Goal: Task Accomplishment & Management: Manage account settings

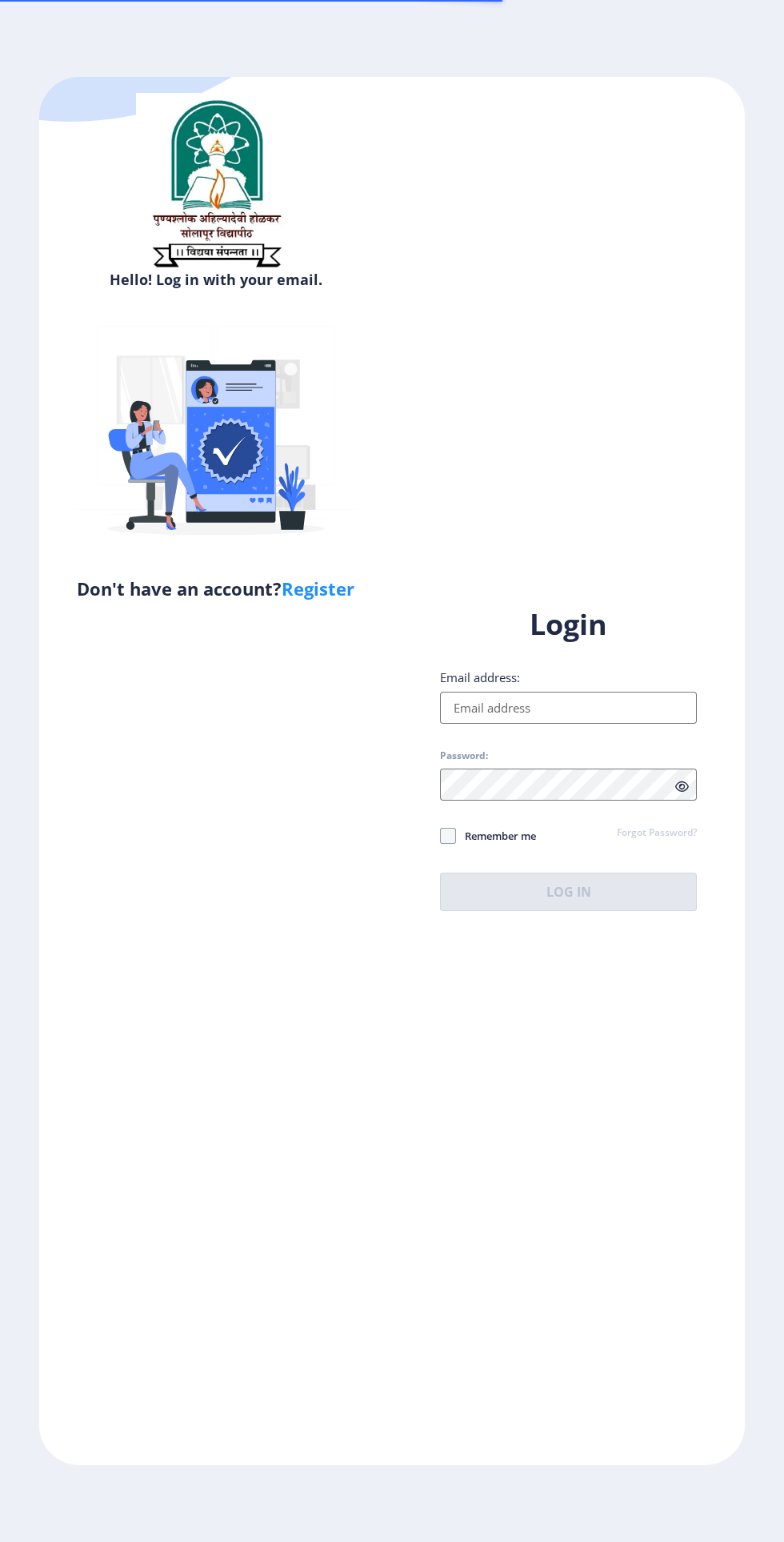
click at [600, 723] on input "Email address:" at bounding box center [568, 708] width 257 height 32
type input "[EMAIL_ADDRESS][DOMAIN_NAME]"
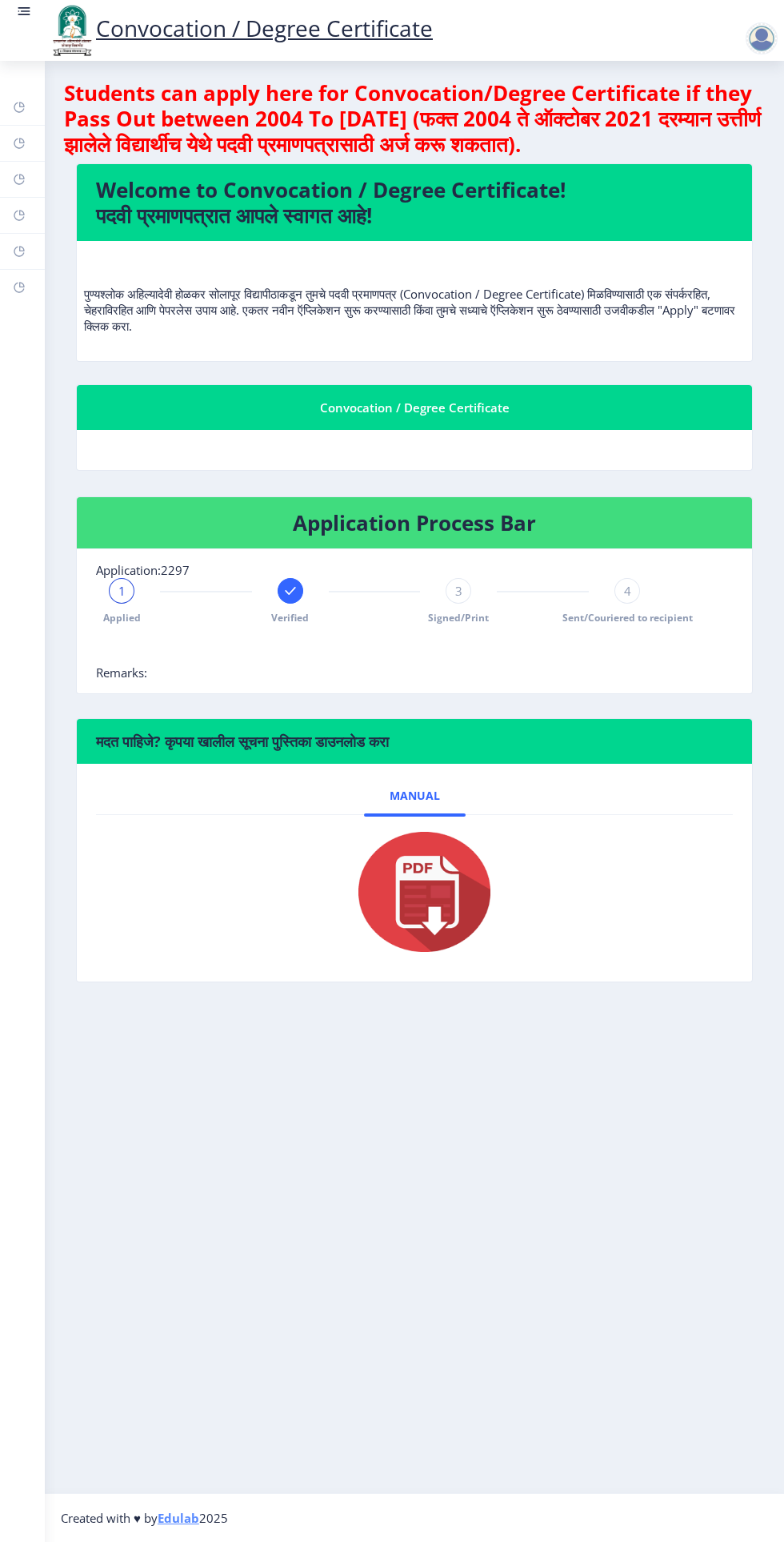
click at [18, 288] on rect at bounding box center [18, 287] width 12 height 13
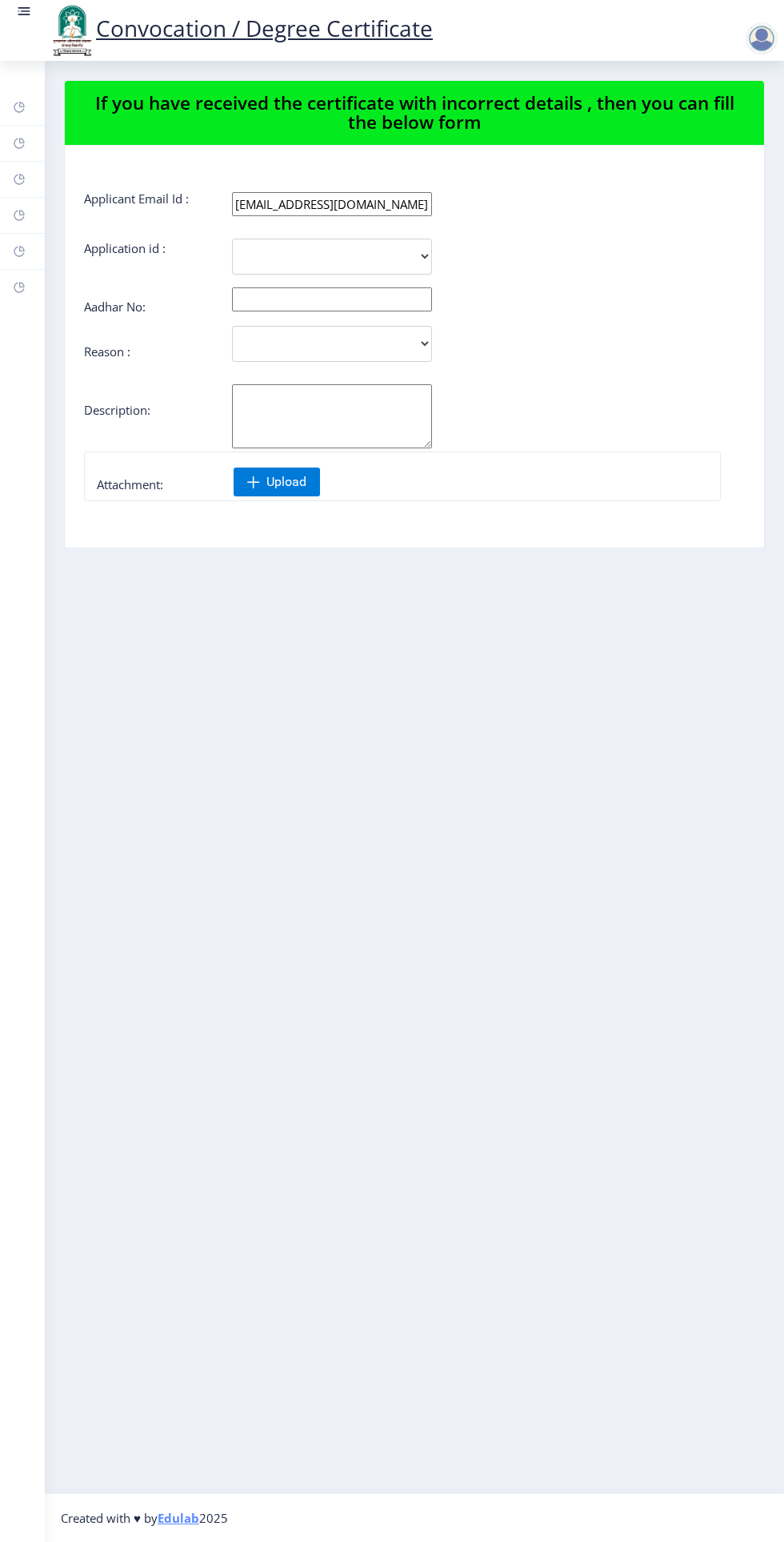
click at [43, 246] on link "Payment issue" at bounding box center [22, 251] width 45 height 35
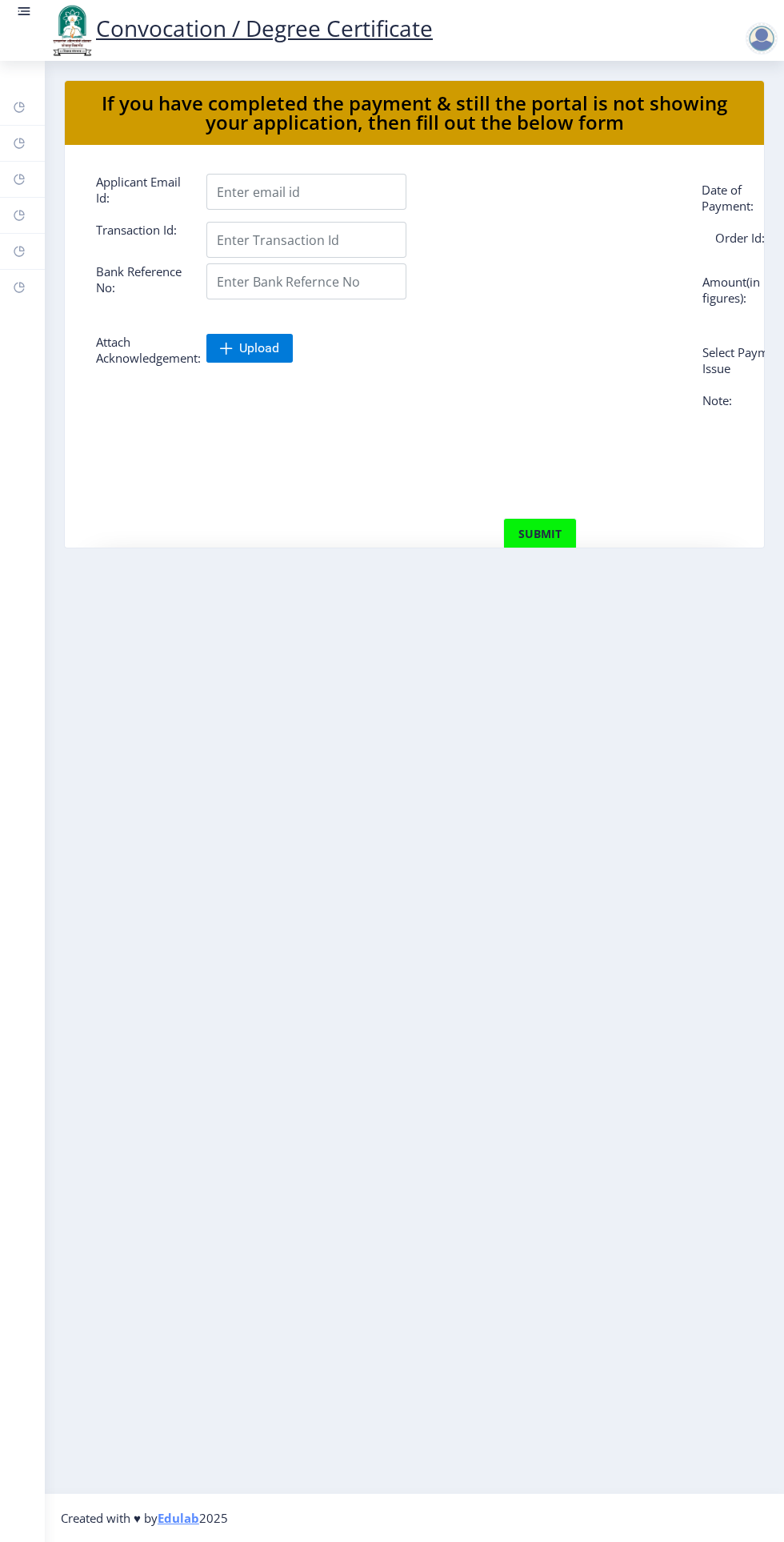
click at [42, 209] on link "Myapplication" at bounding box center [22, 215] width 45 height 35
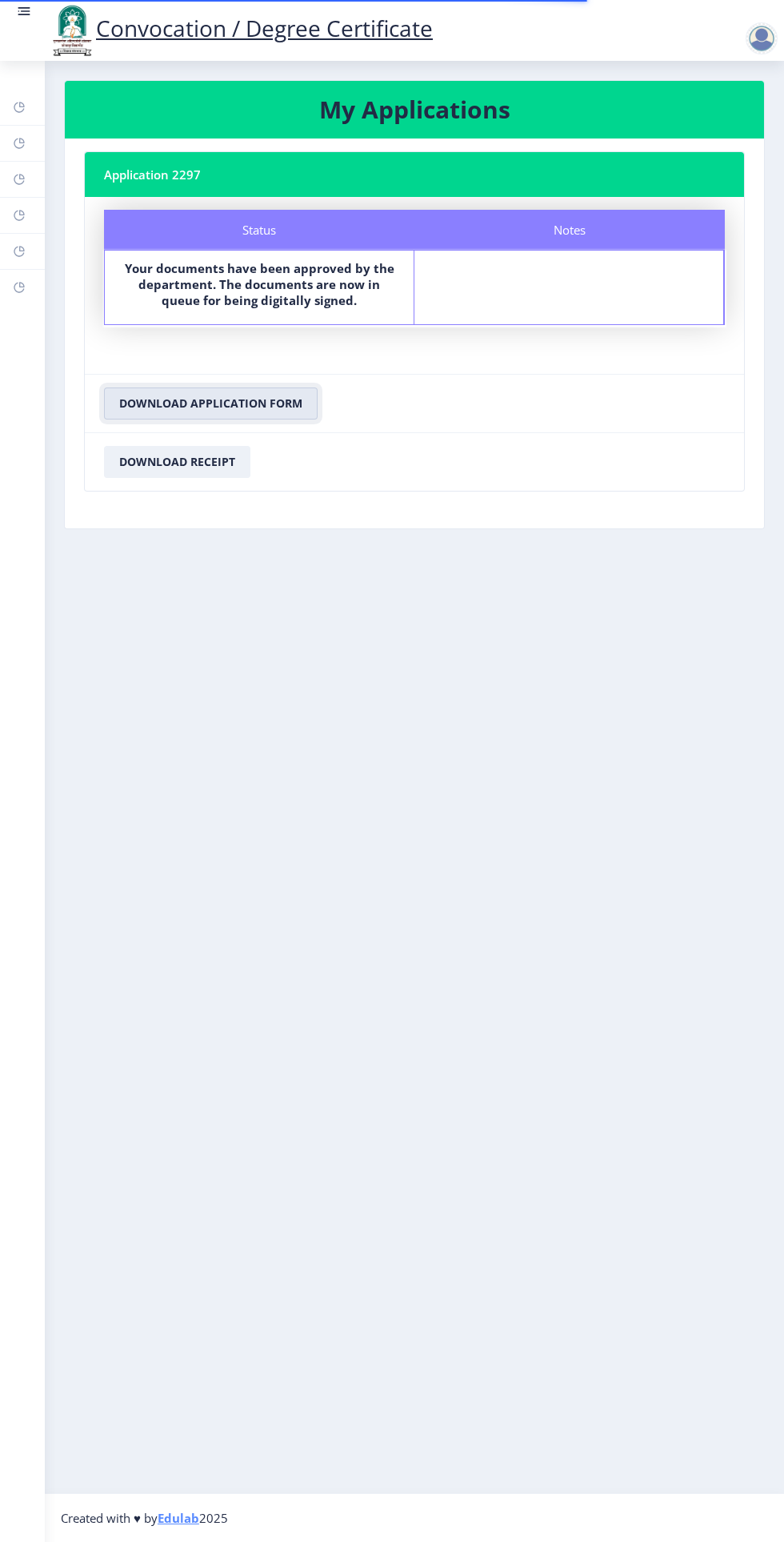
click at [272, 401] on button "Download Application Form" at bounding box center [211, 403] width 213 height 32
click at [184, 173] on nb-card-header "Application 2297" at bounding box center [415, 175] width 660 height 45
click at [44, 105] on link "Dashboard" at bounding box center [22, 108] width 45 height 35
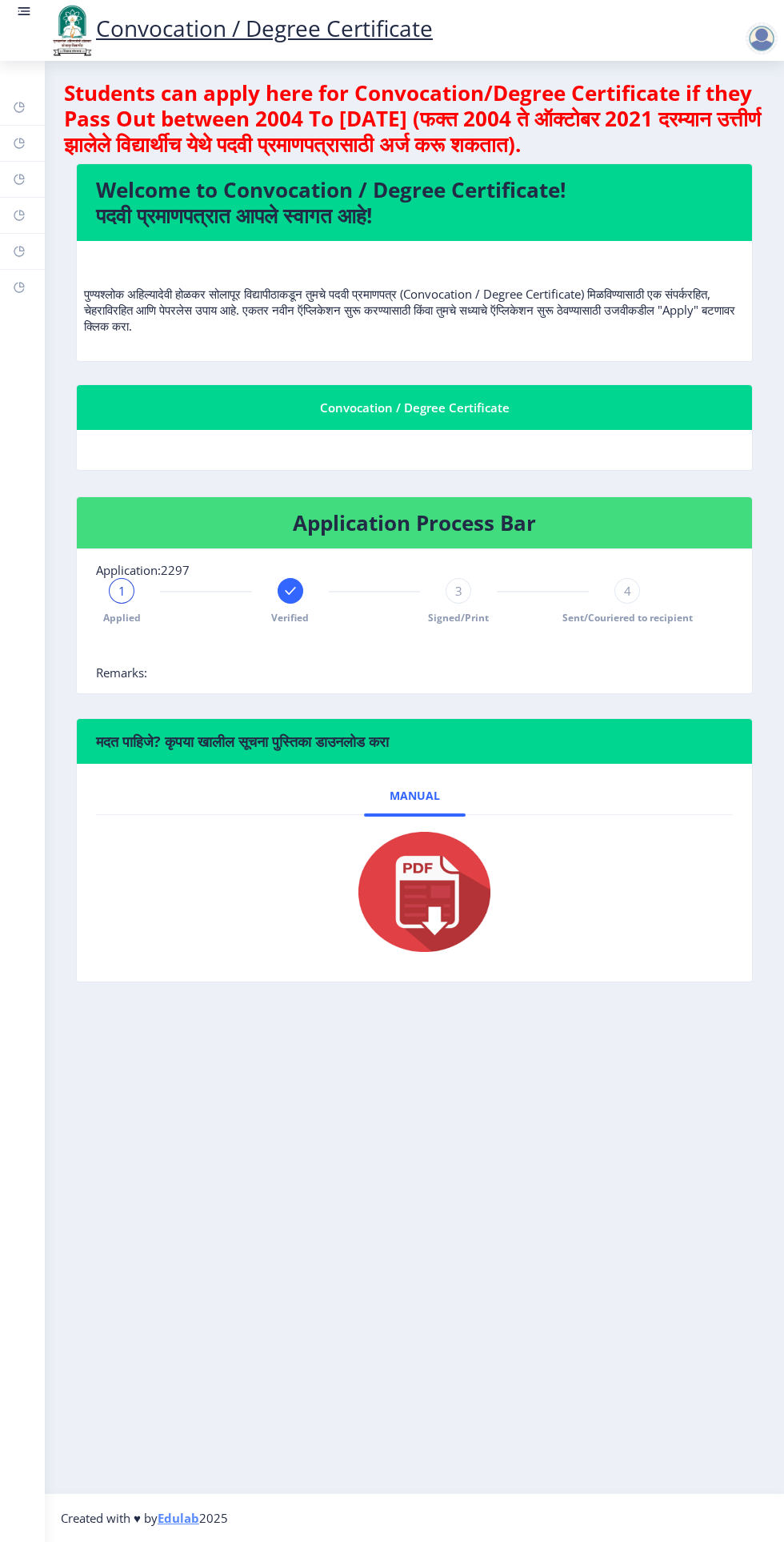
click at [290, 591] on rect at bounding box center [290, 590] width 16 height 16
click at [285, 591] on div "2" at bounding box center [290, 591] width 26 height 26
click at [287, 593] on span "2" at bounding box center [290, 590] width 7 height 16
click at [297, 583] on div "2" at bounding box center [290, 591] width 26 height 26
click at [122, 591] on rect at bounding box center [121, 590] width 16 height 16
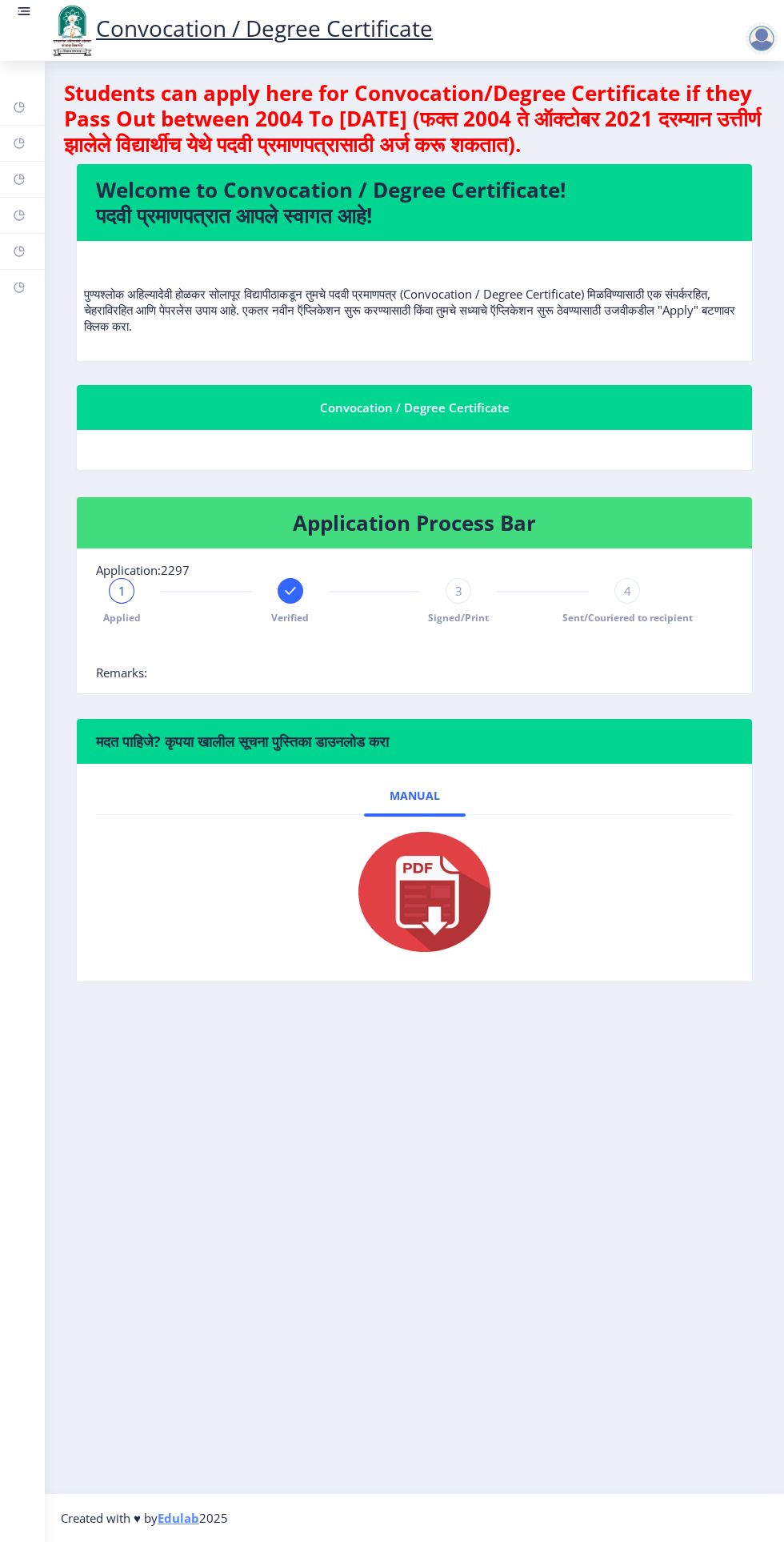
click at [466, 616] on span "Signed/Print" at bounding box center [458, 618] width 61 height 13
click at [19, 108] on rect at bounding box center [18, 107] width 12 height 13
click at [24, 11] on rect at bounding box center [26, 11] width 10 height 2
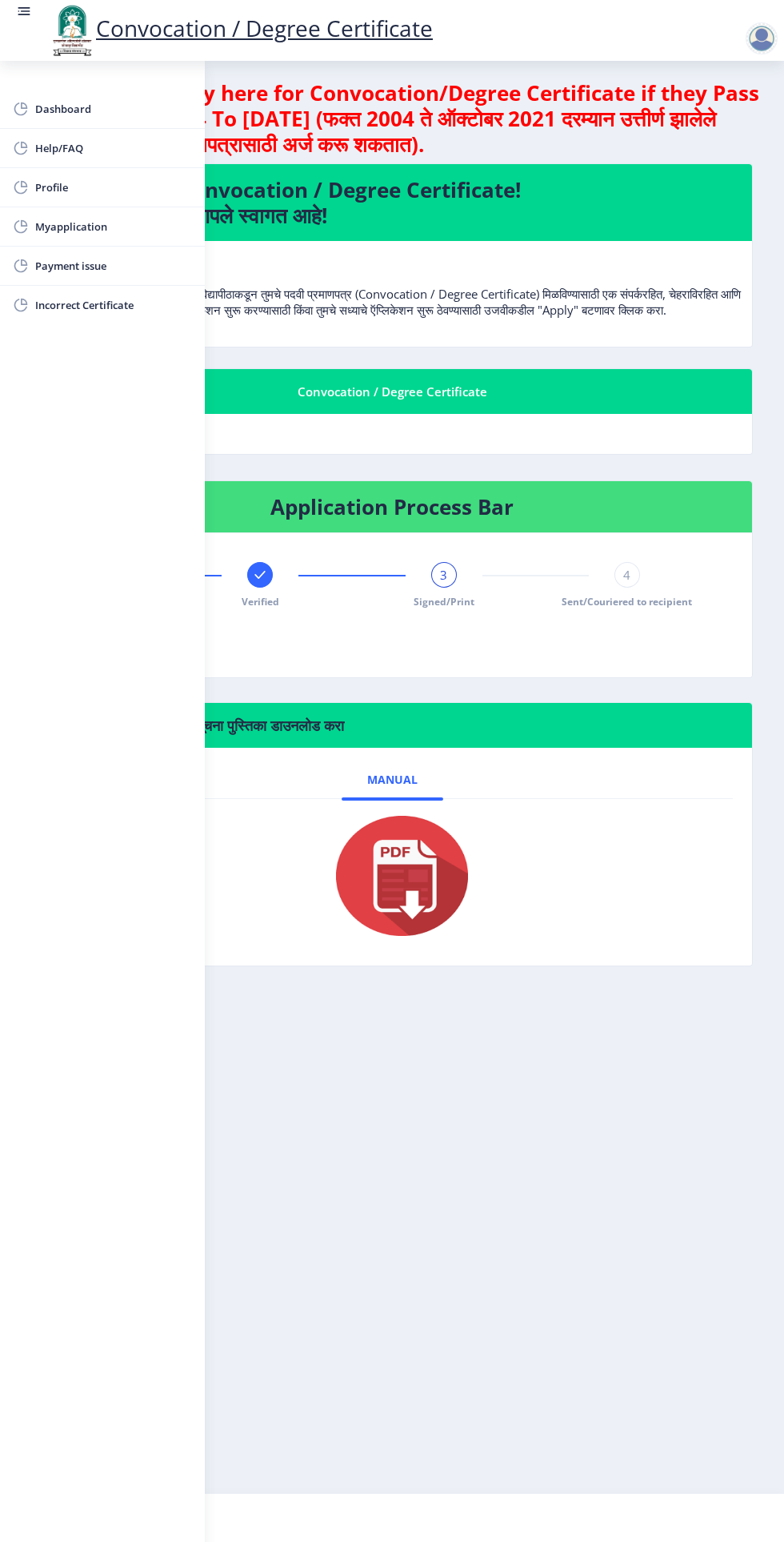
click at [105, 103] on span "Dashboard" at bounding box center [113, 108] width 157 height 19
click at [108, 227] on span "Myapplication" at bounding box center [113, 226] width 157 height 19
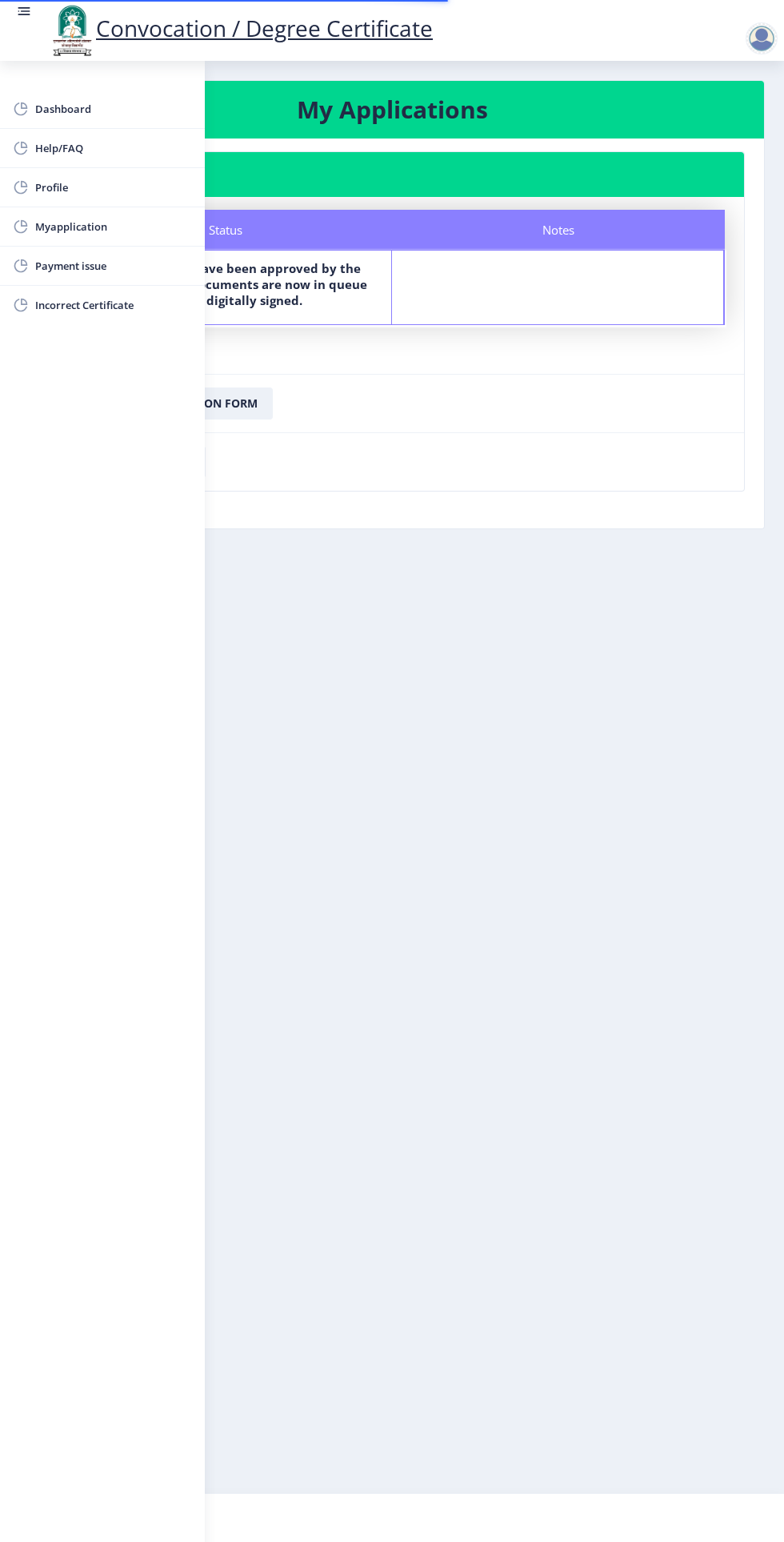
click at [526, 885] on nb-layout-column "My Applications Application 2297 Status Notes Status Your documents have been a…" at bounding box center [392, 777] width 784 height 1432
click at [469, 942] on nb-layout-column "My Applications Application 2297 Status Notes Status Your documents have been a…" at bounding box center [392, 777] width 784 height 1432
click at [367, 381] on nb-card-footer "Download Application Form" at bounding box center [392, 403] width 704 height 58
click at [106, 268] on span "Payment issue" at bounding box center [113, 265] width 157 height 19
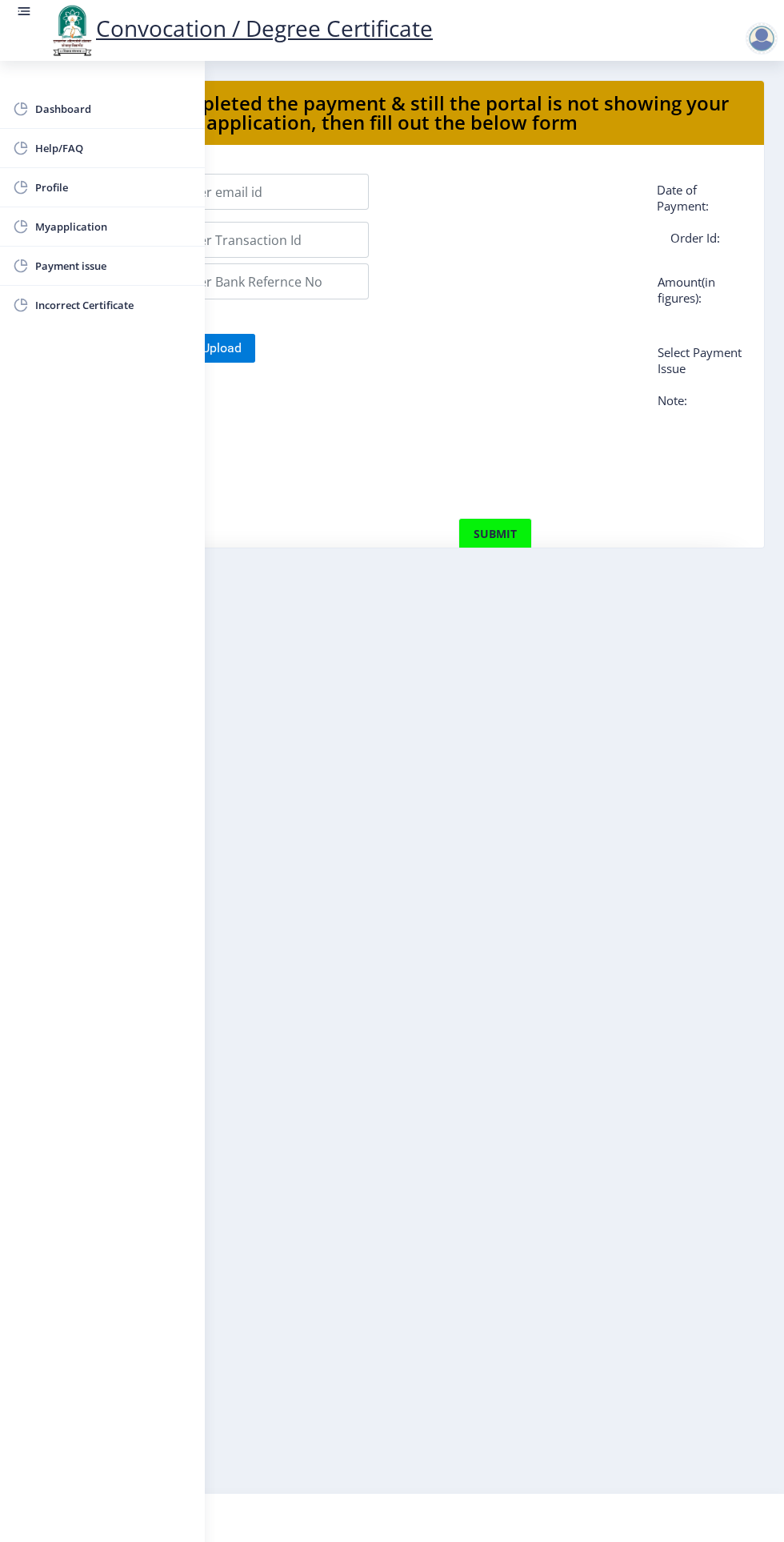
click at [136, 307] on span "Incorrect Certificate" at bounding box center [113, 304] width 157 height 19
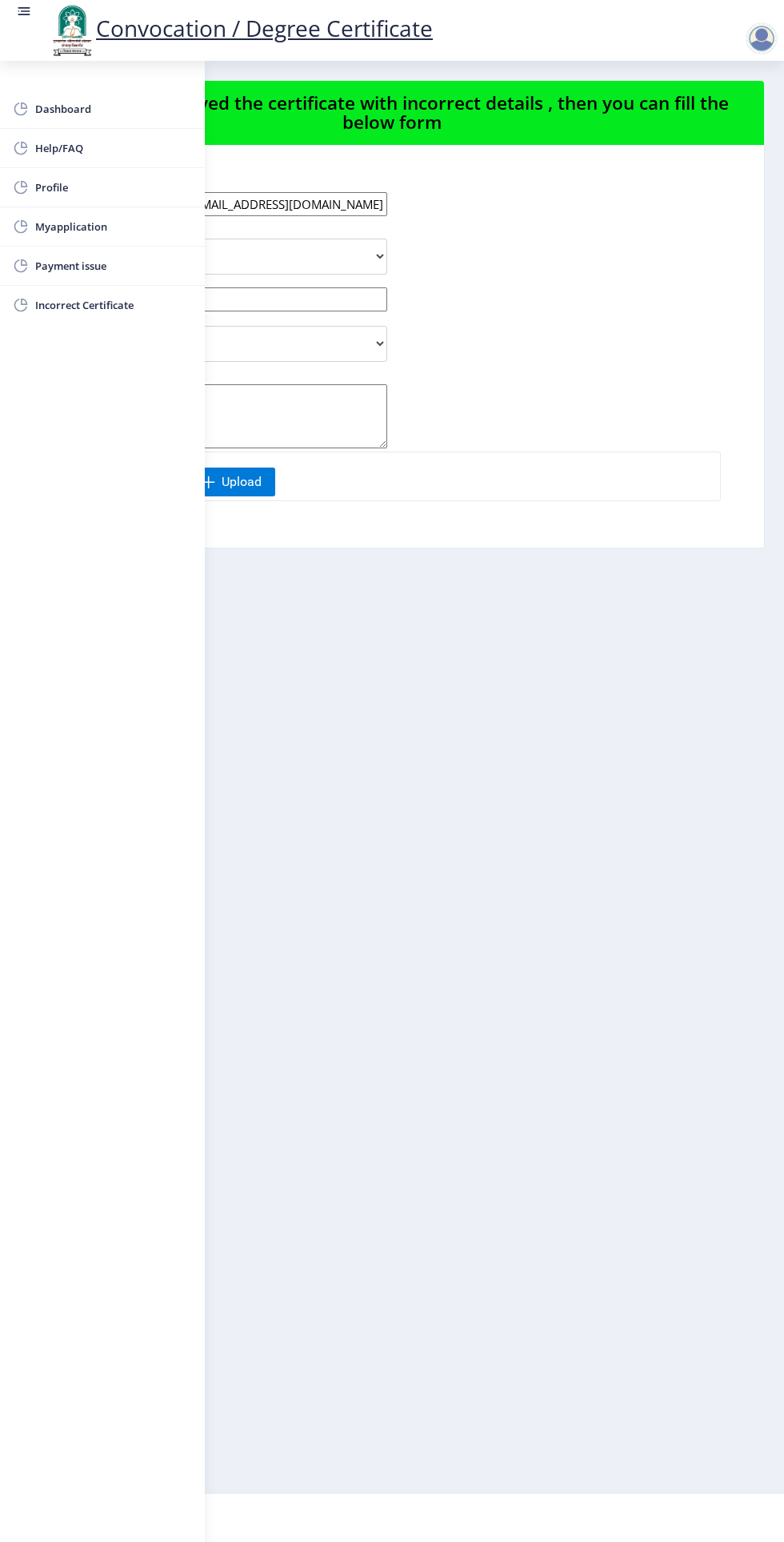
click at [92, 109] on span "Dashboard" at bounding box center [113, 108] width 157 height 19
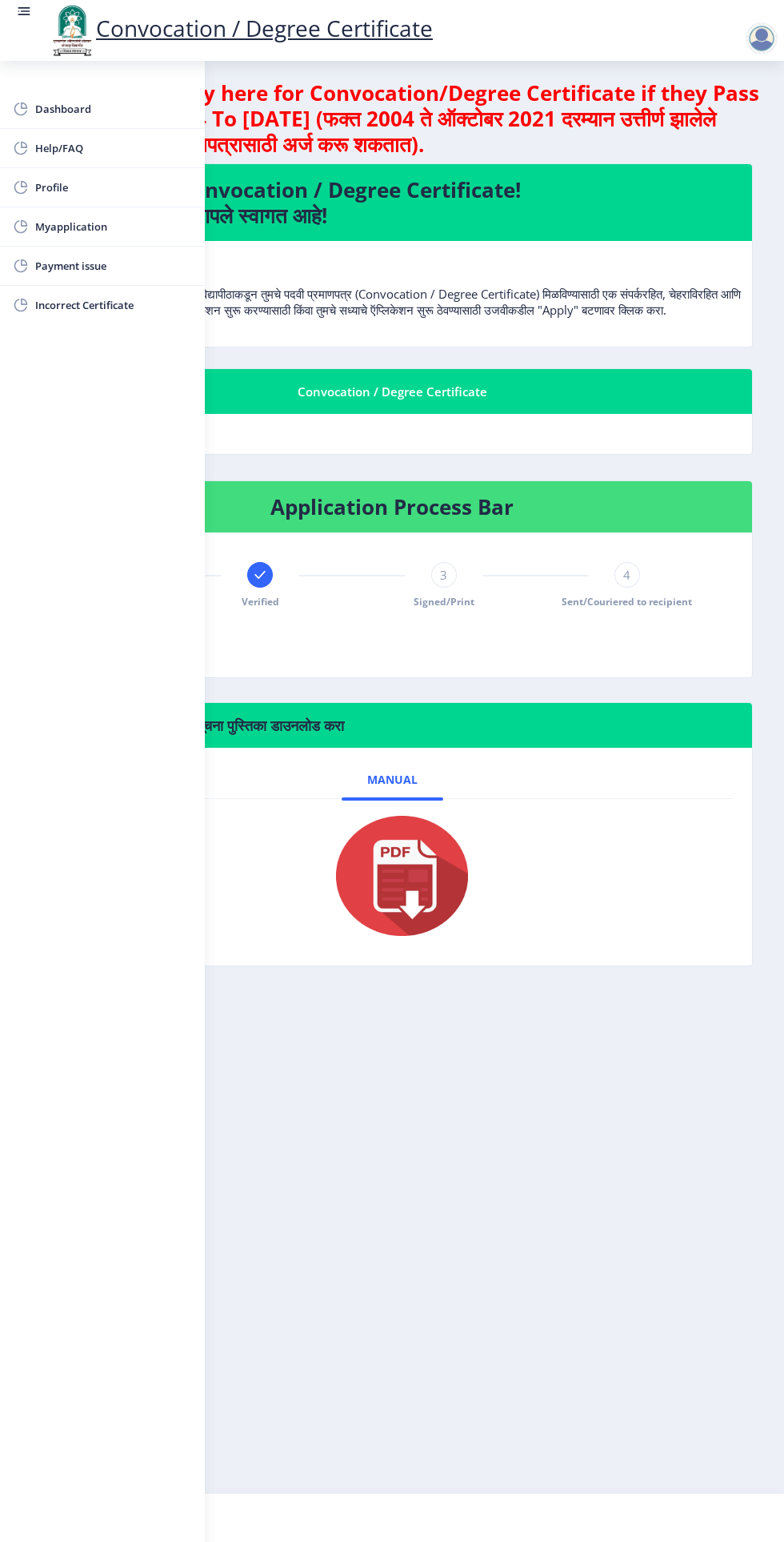
click at [82, 148] on span "Help/FAQ" at bounding box center [113, 148] width 157 height 19
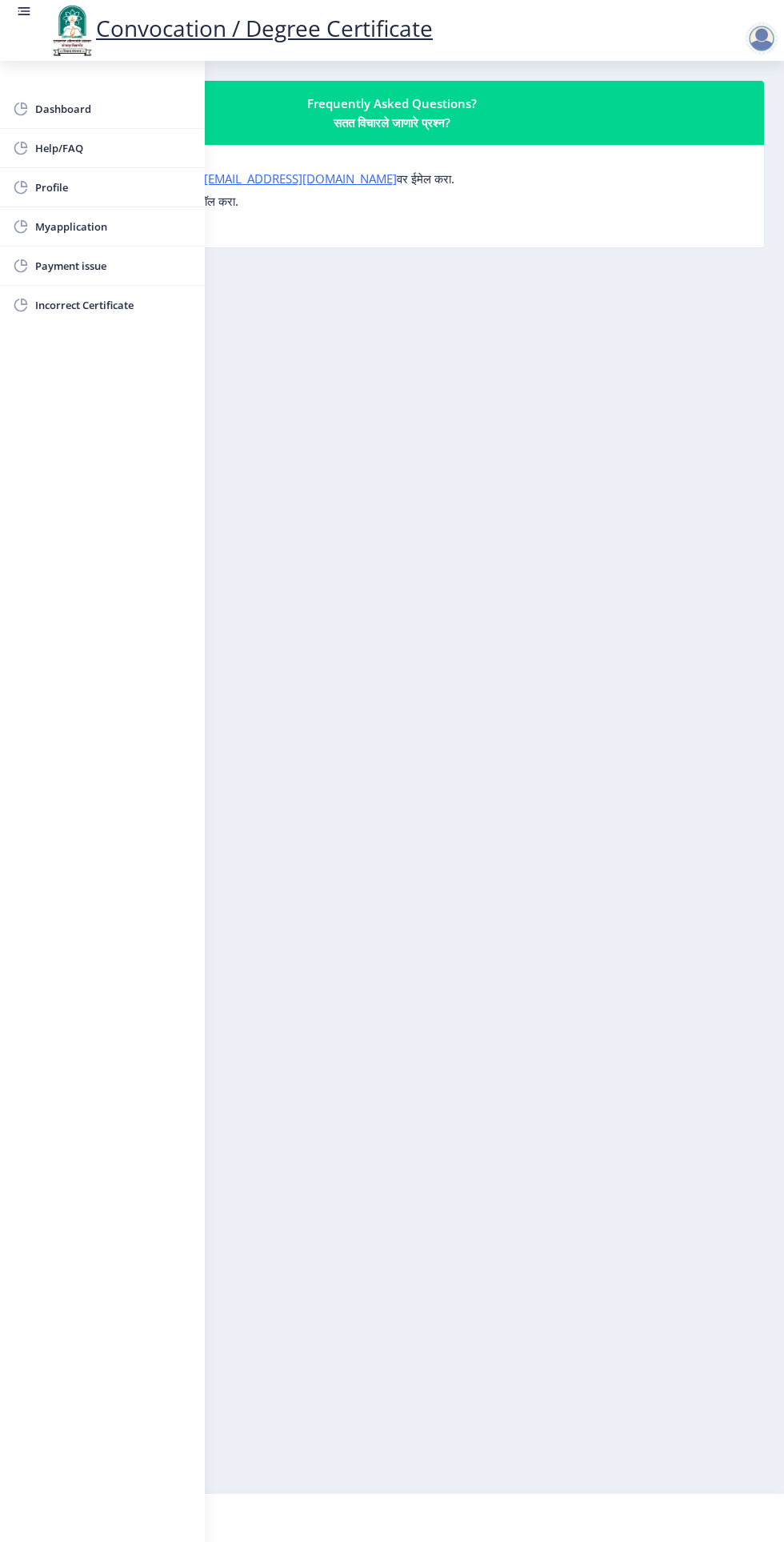
click at [355, 385] on nb-layout-column "Frequently Asked Questions? सतत विचारले जाणारे प्रश्न? कोणत्याही प्रश्नासाठी, क…" at bounding box center [392, 777] width 784 height 1432
click at [76, 183] on span "Profile" at bounding box center [113, 187] width 157 height 19
select select
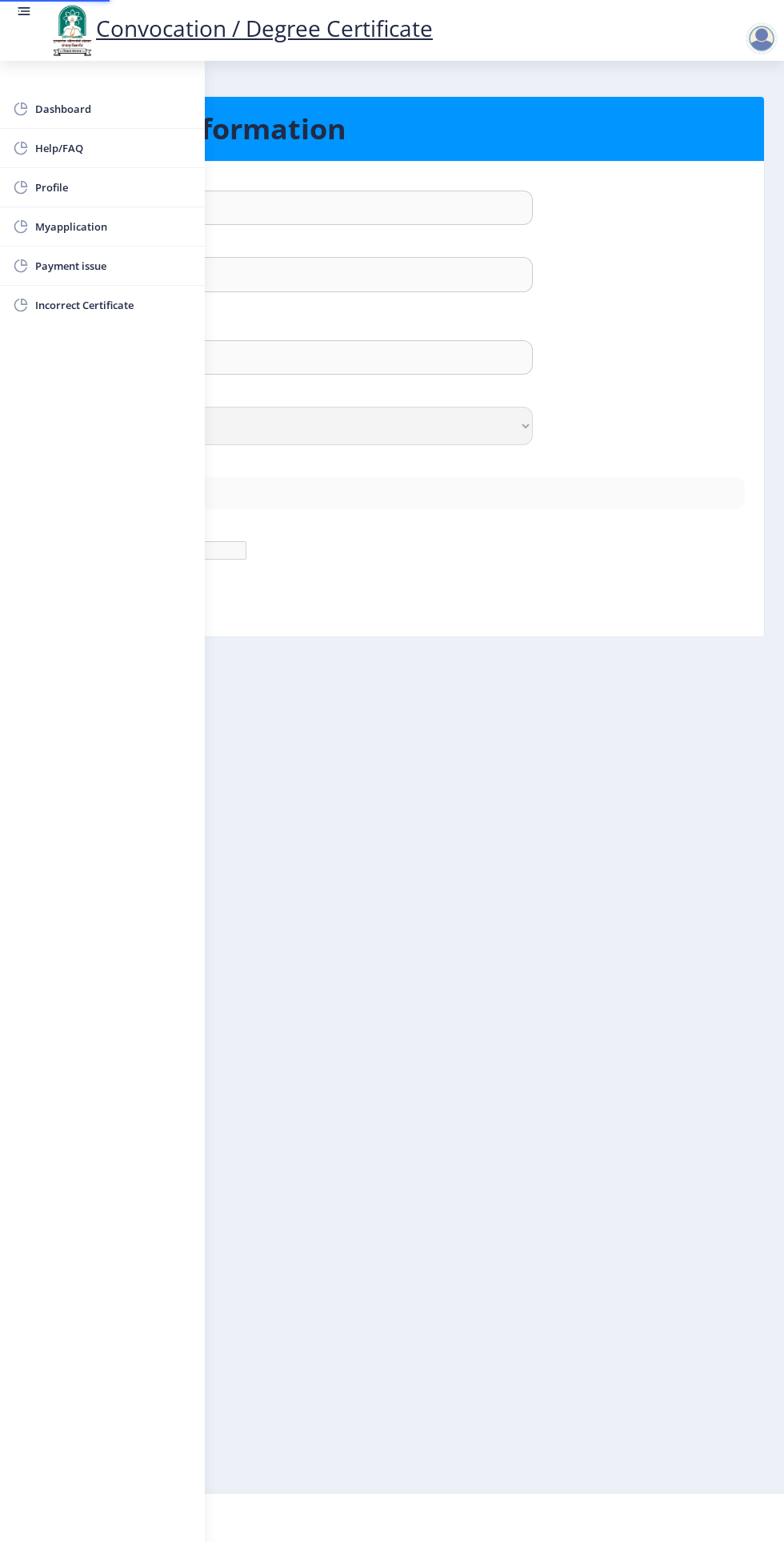
type input "Imran"
type input "Bagwan"
type input "Bagwan [PERSON_NAME]"
select select "[DEMOGRAPHIC_DATA]"
type input "[EMAIL_ADDRESS][DOMAIN_NAME]"
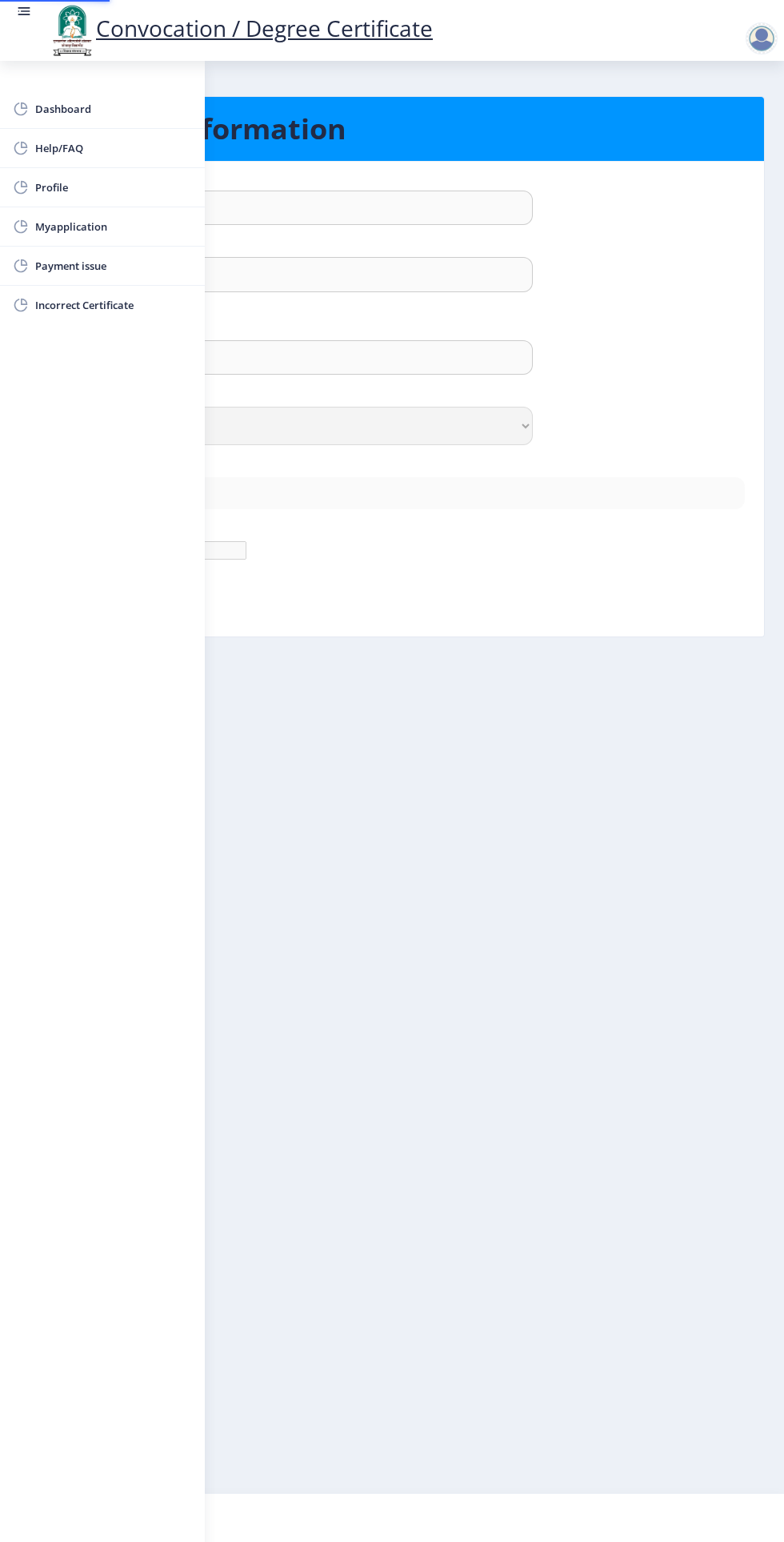
type input "8381059105"
click at [377, 472] on div "Email :" at bounding box center [392, 468] width 730 height 16
click at [18, 31] on link at bounding box center [23, 30] width 16 height 54
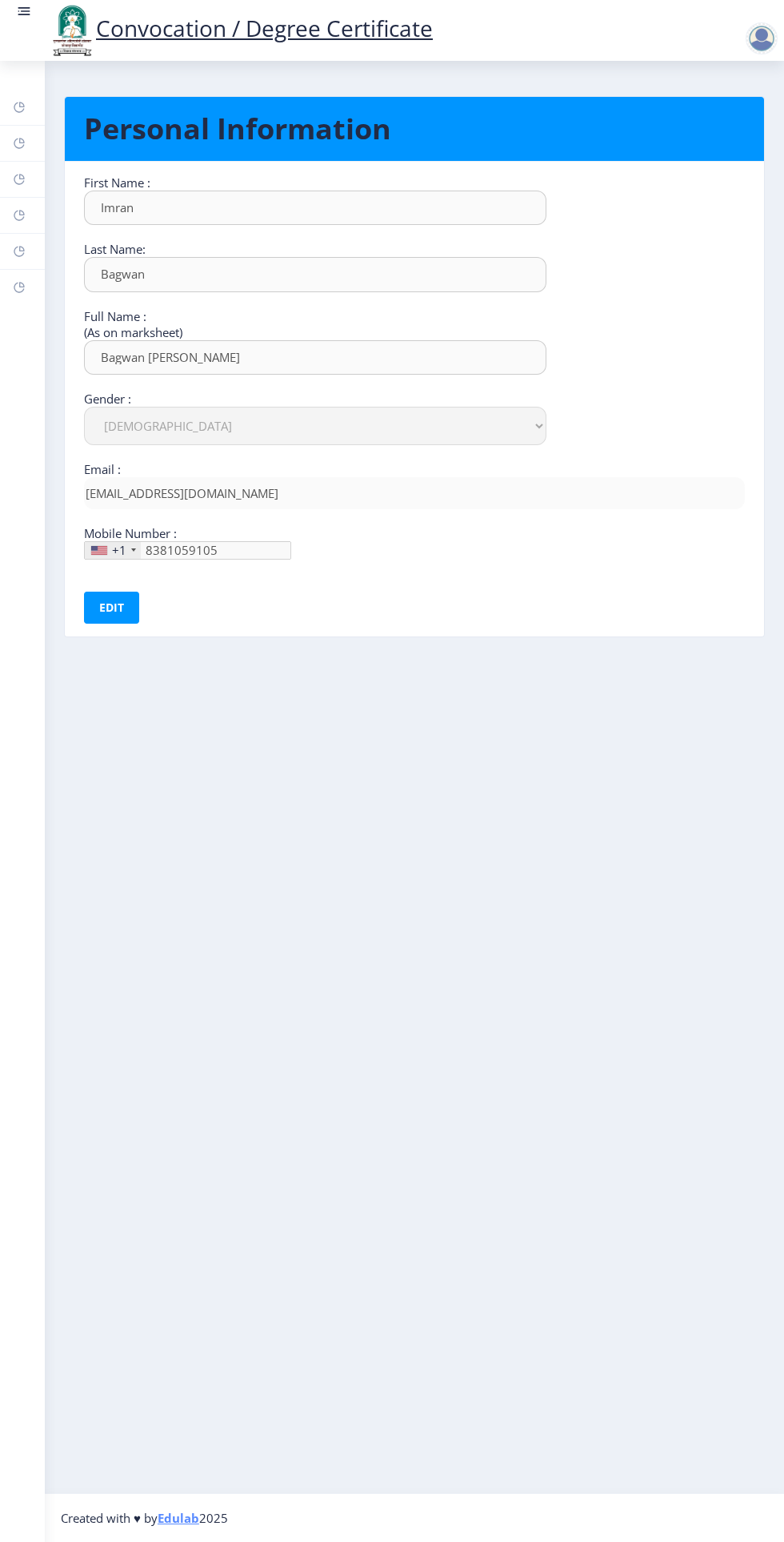
click at [22, 140] on rect at bounding box center [18, 143] width 12 height 13
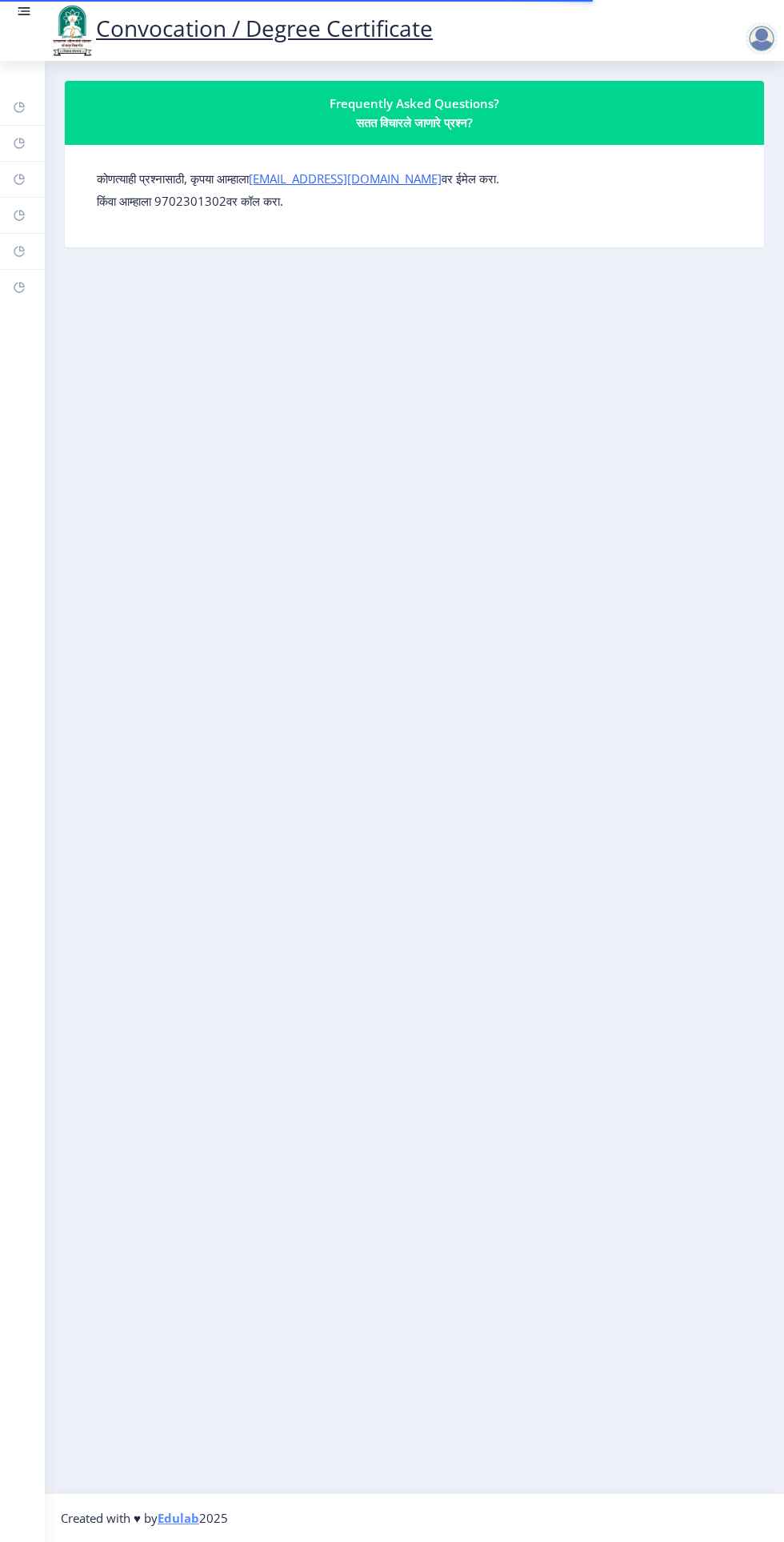
click at [22, 213] on rect at bounding box center [18, 215] width 12 height 13
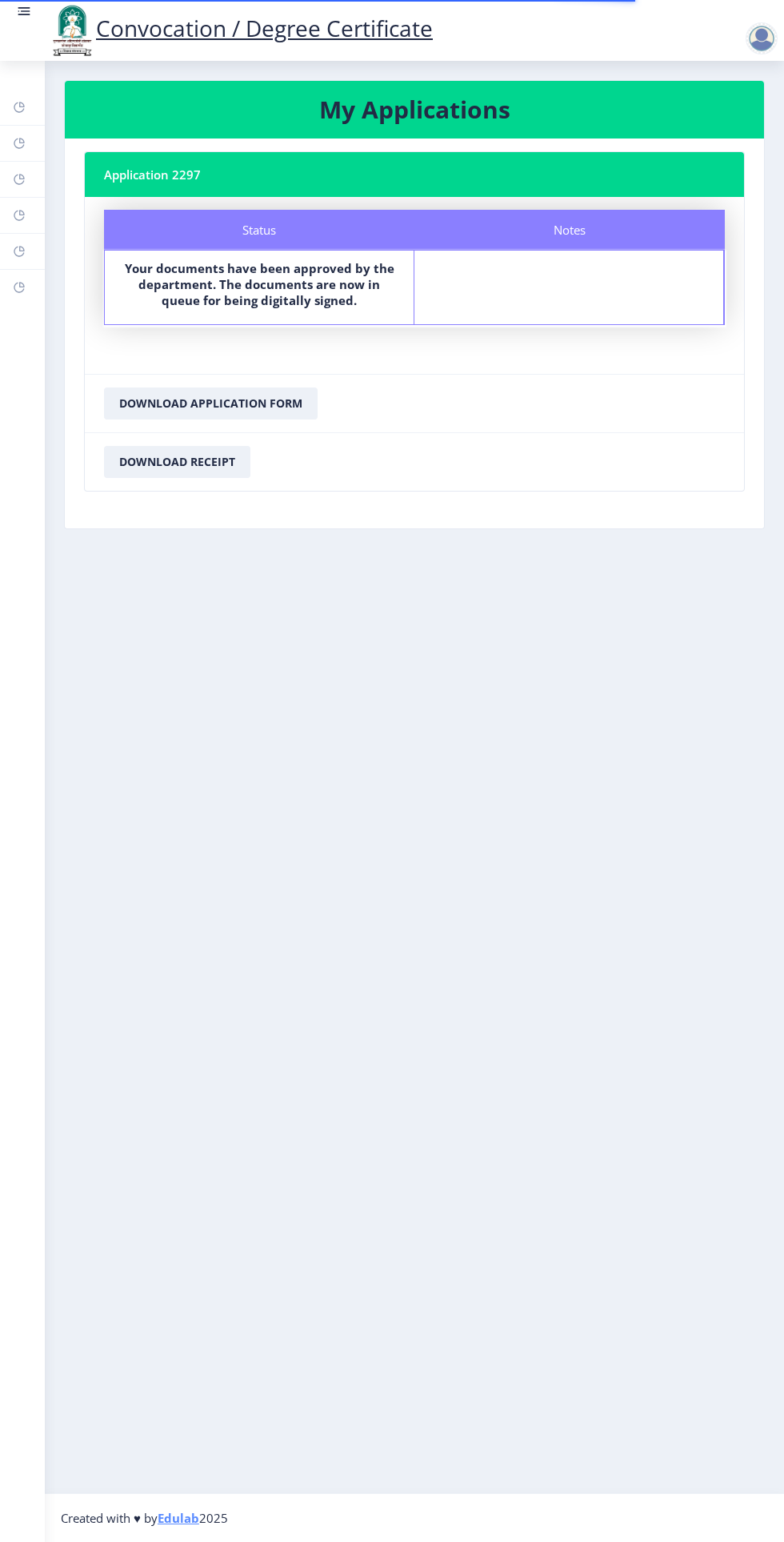
click at [19, 288] on rect at bounding box center [18, 287] width 12 height 13
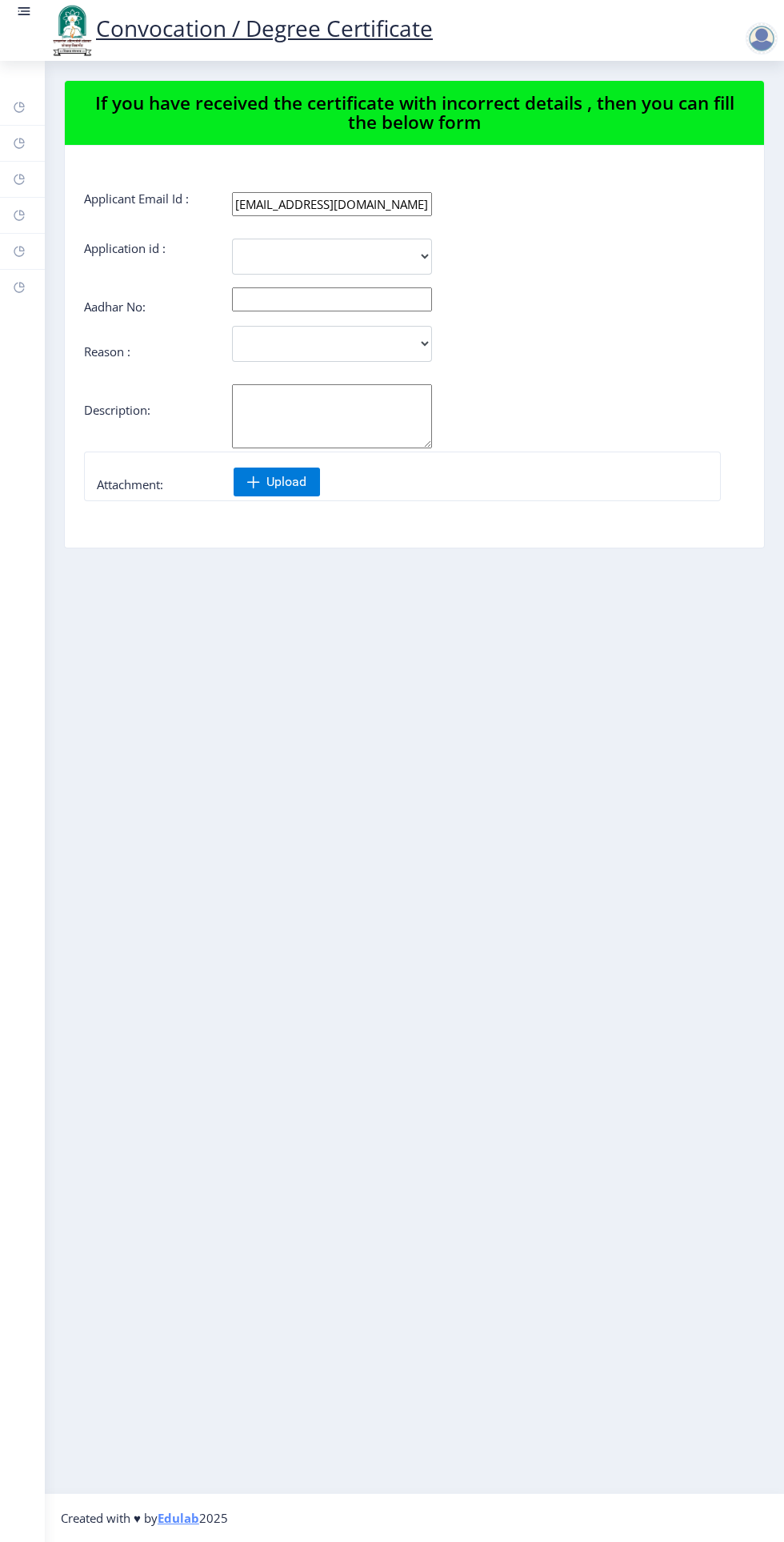
click at [19, 252] on rect at bounding box center [18, 251] width 12 height 13
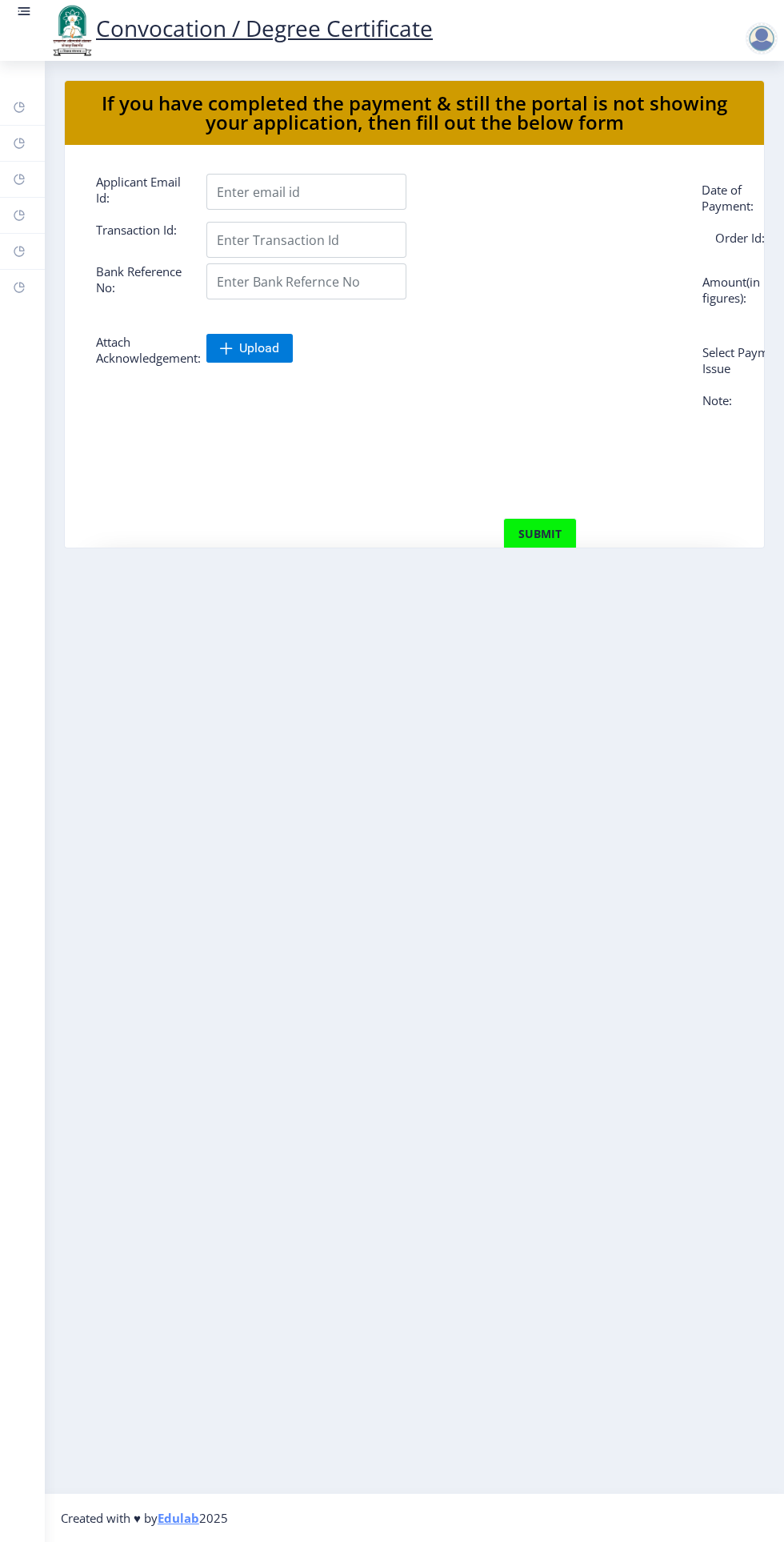
click at [16, 218] on rect at bounding box center [18, 215] width 12 height 13
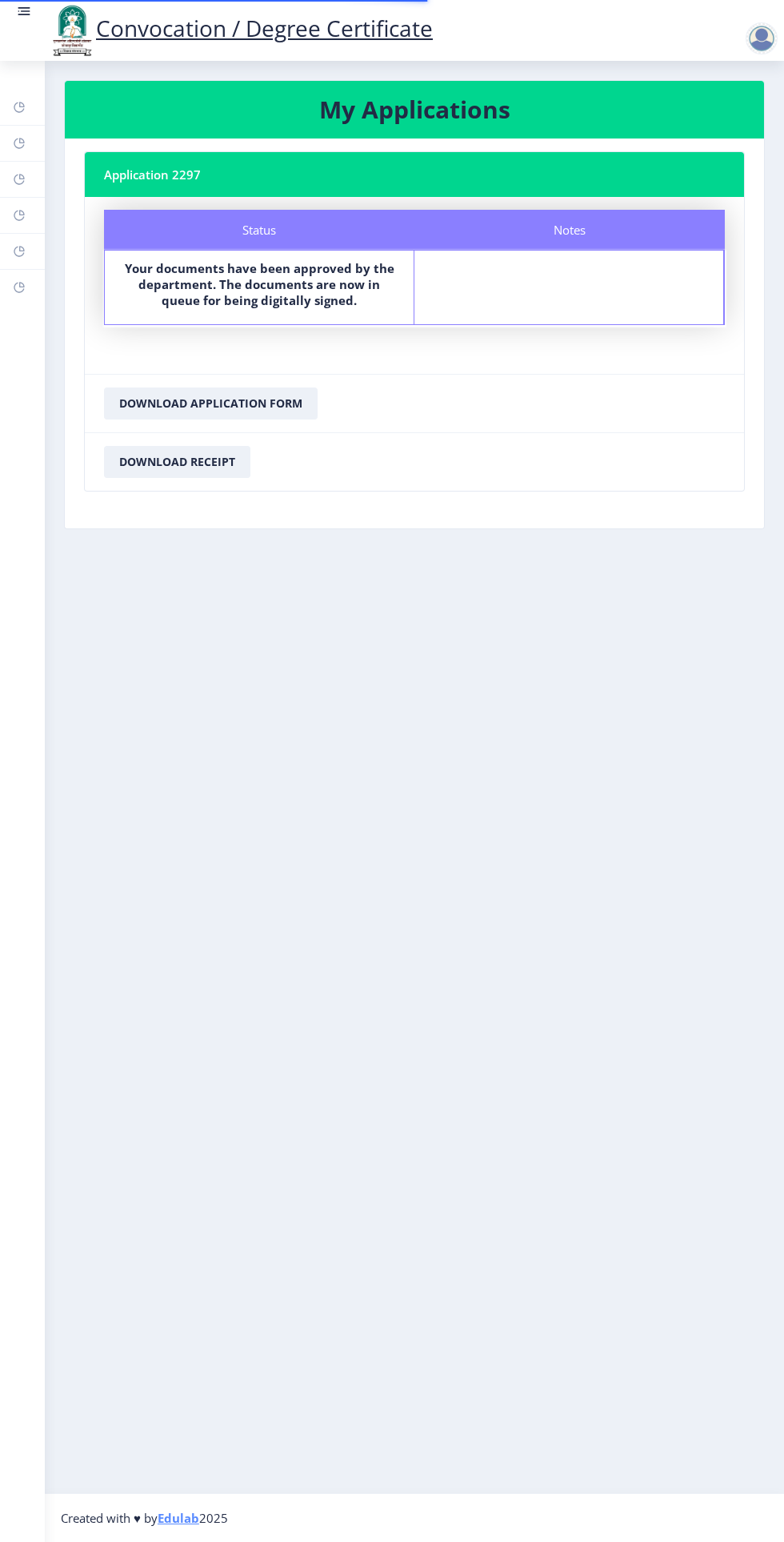
click at [18, 178] on rect at bounding box center [18, 178] width 12 height 13
select select
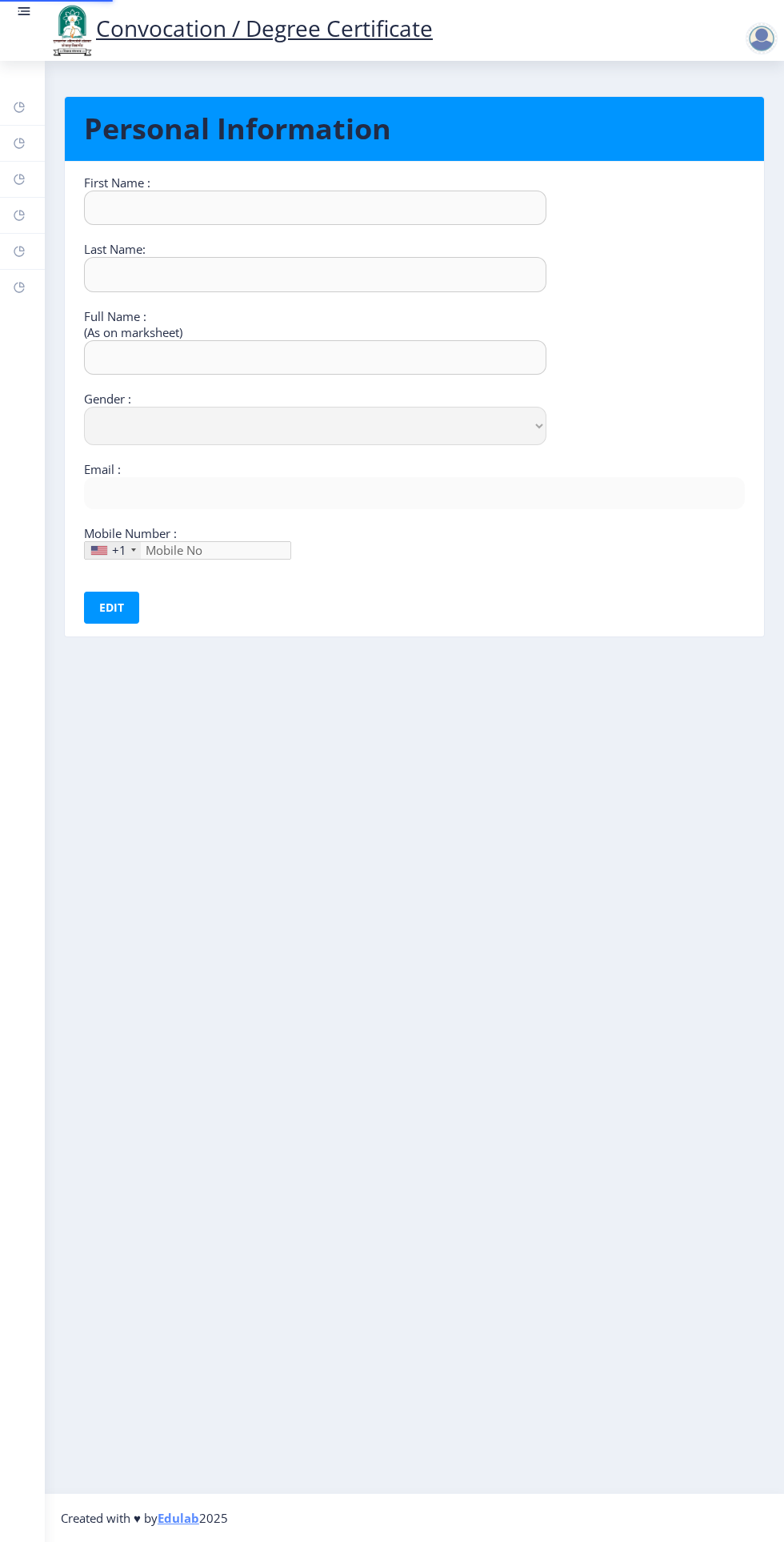
type input "Imran"
type input "Bagwan"
type input "Bagwan [PERSON_NAME]"
select select "[DEMOGRAPHIC_DATA]"
type input "[EMAIL_ADDRESS][DOMAIN_NAME]"
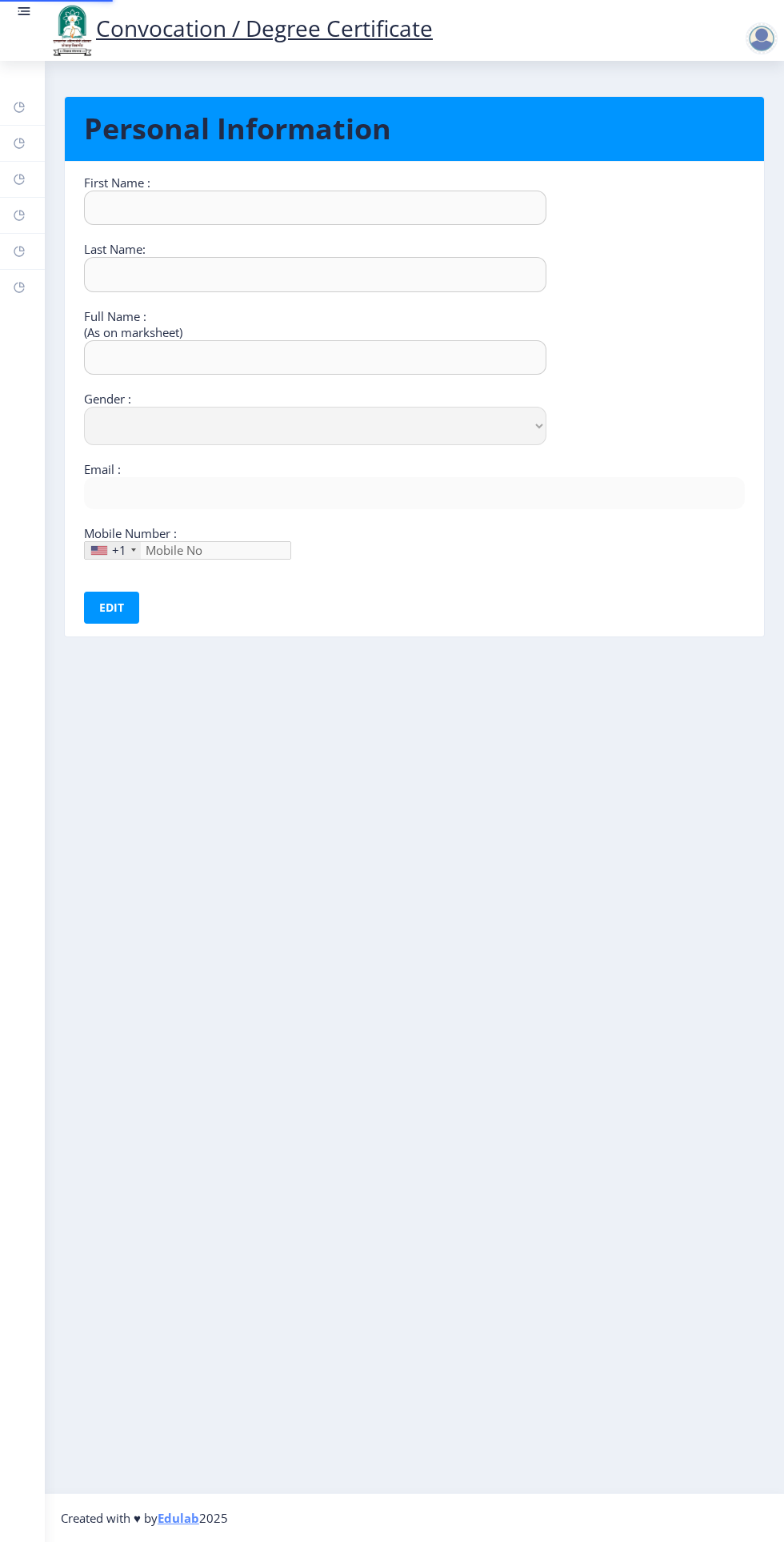
type input "8381059105"
click at [22, 140] on rect at bounding box center [18, 143] width 12 height 13
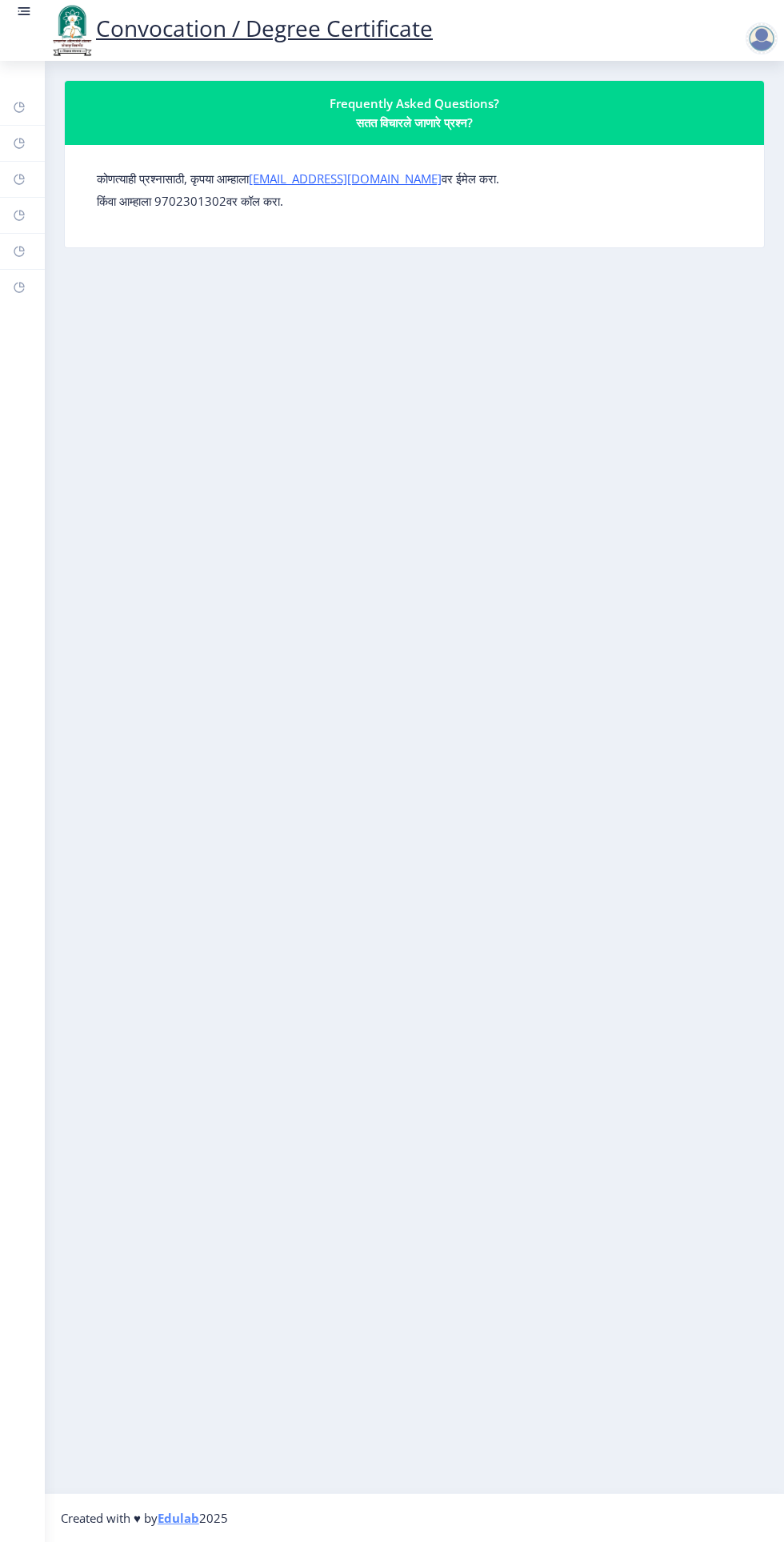
click at [19, 108] on rect at bounding box center [18, 107] width 12 height 13
